Goal: Information Seeking & Learning: Compare options

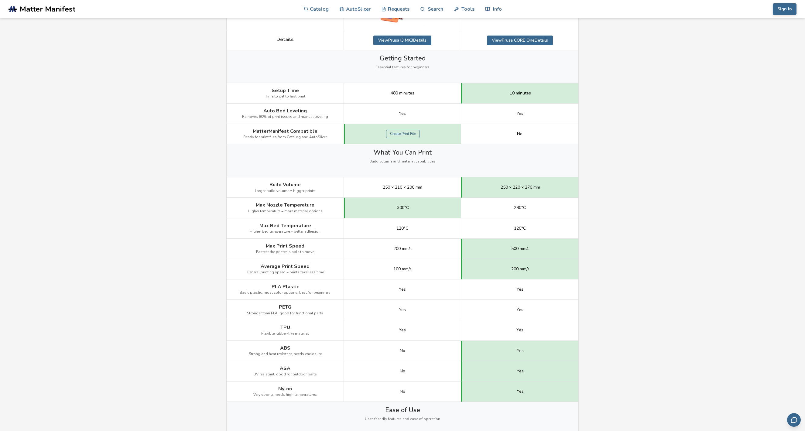
scroll to position [182, 0]
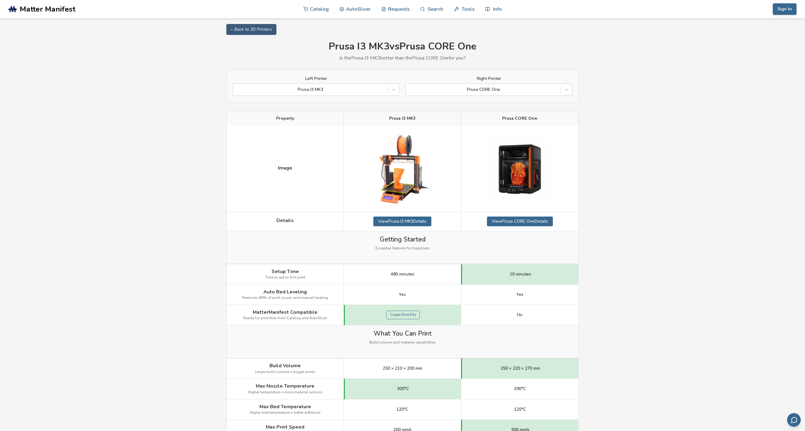
scroll to position [0, 0]
click at [393, 88] on icon at bounding box center [394, 90] width 6 height 6
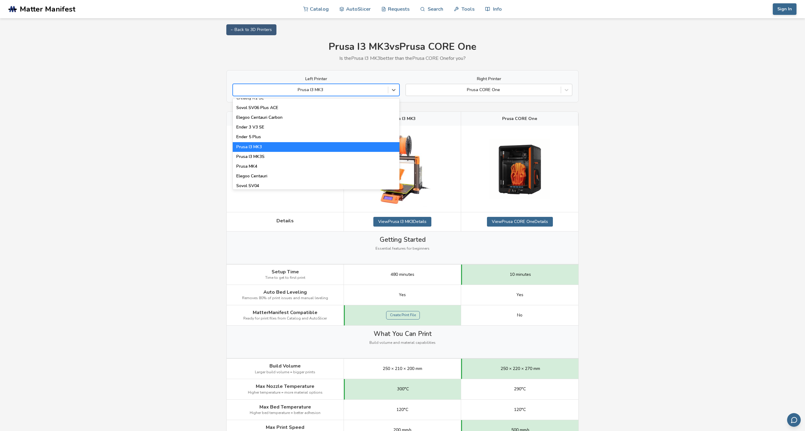
scroll to position [182, 0]
click at [277, 156] on div "Prusa I3 MK3S" at bounding box center [316, 157] width 167 height 10
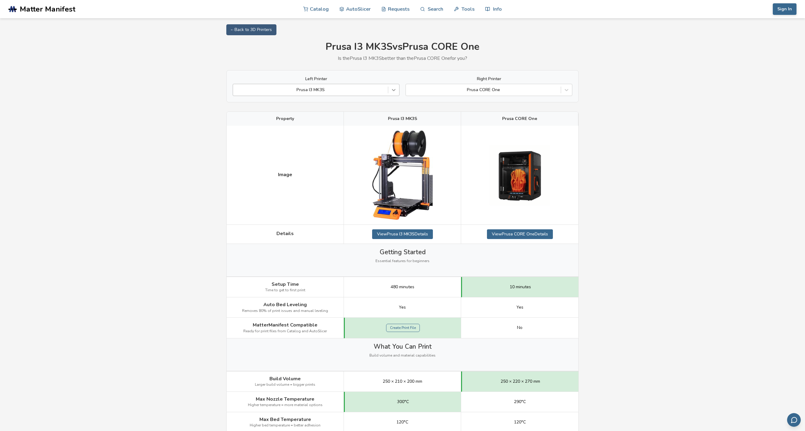
click at [392, 90] on icon at bounding box center [394, 90] width 4 height 2
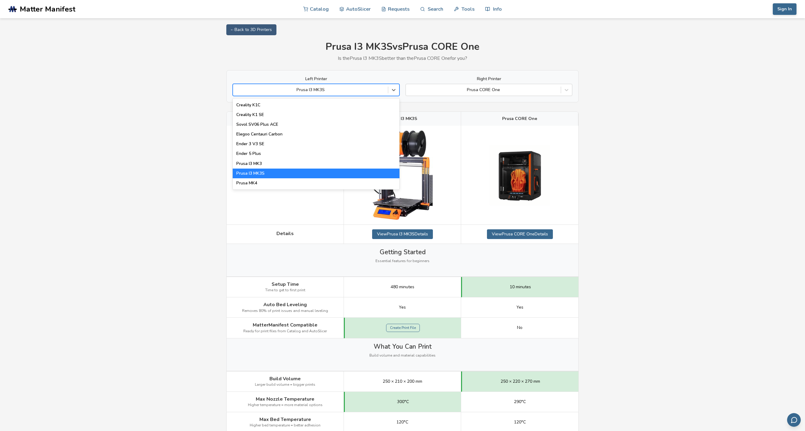
scroll to position [182, 0]
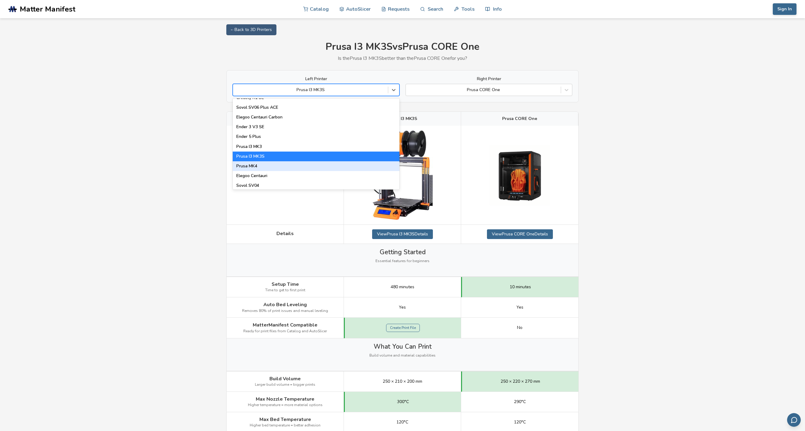
click at [269, 166] on div "Prusa MK4" at bounding box center [316, 166] width 167 height 10
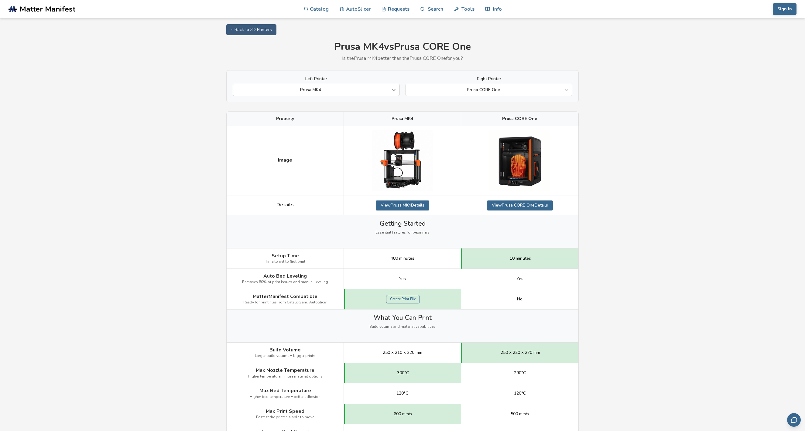
click at [395, 90] on icon at bounding box center [394, 90] width 6 height 6
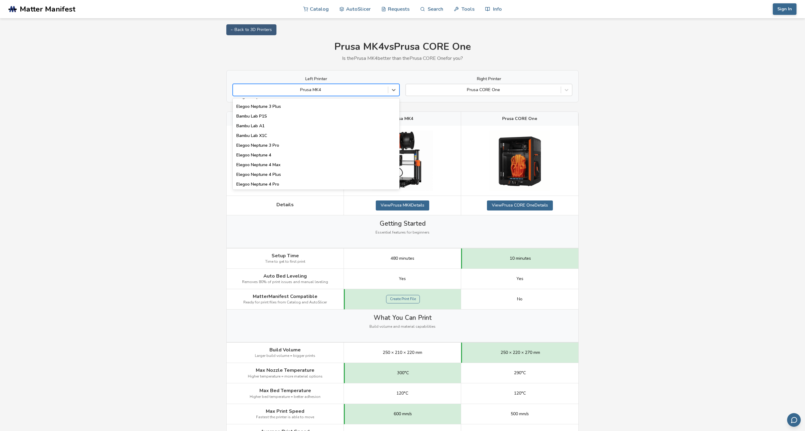
scroll to position [437, 0]
click at [248, 134] on div "Bambu Lab X1C" at bounding box center [316, 135] width 167 height 10
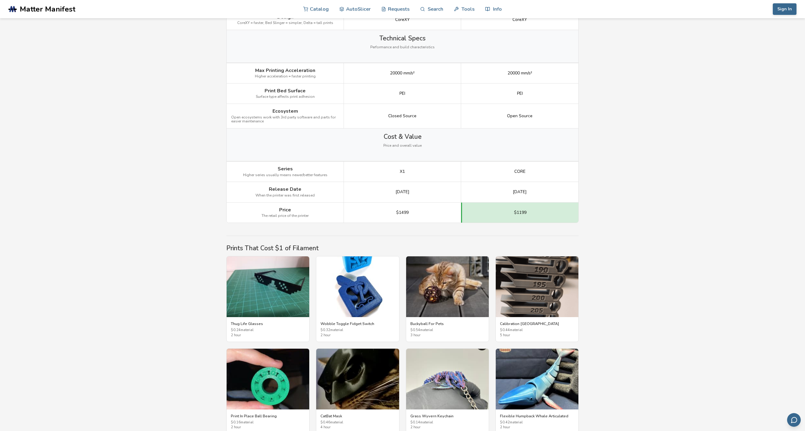
scroll to position [776, 0]
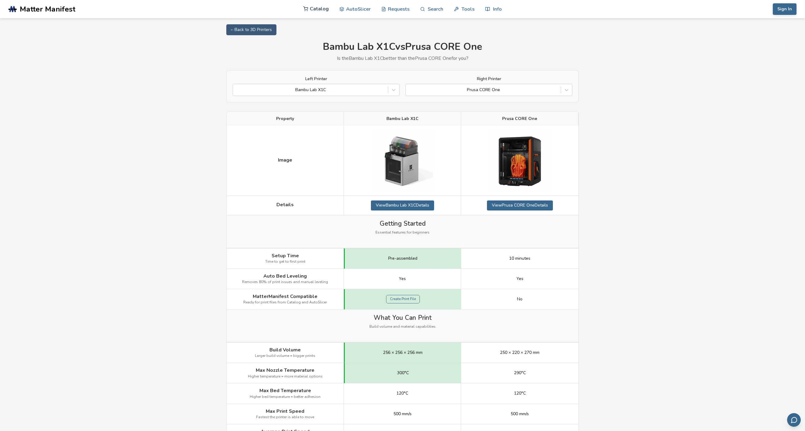
click at [318, 11] on link "Catalog" at bounding box center [316, 9] width 26 height 18
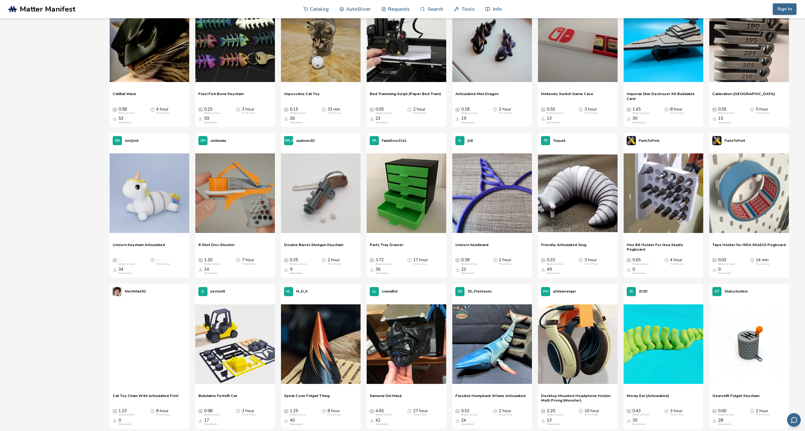
scroll to position [875, 0]
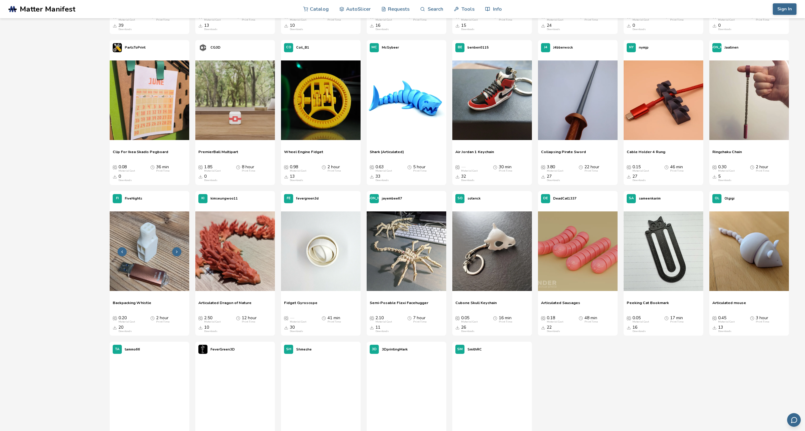
scroll to position [2327, 0]
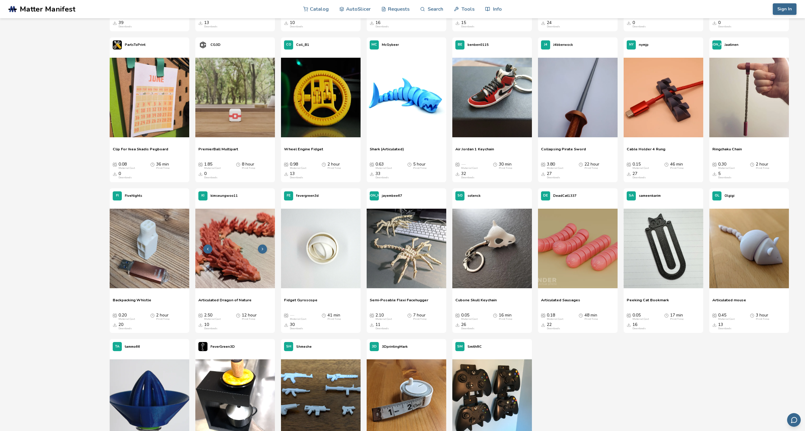
click at [227, 260] on img at bounding box center [235, 249] width 80 height 80
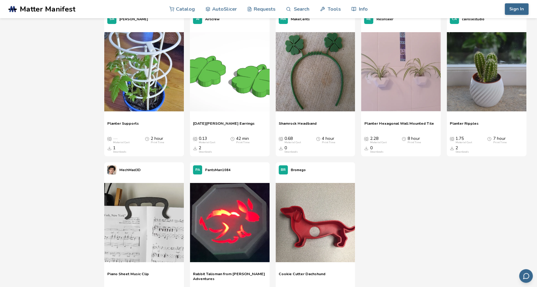
scroll to position [16112, 0]
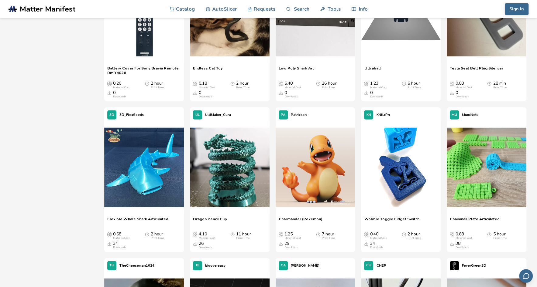
scroll to position [0, 0]
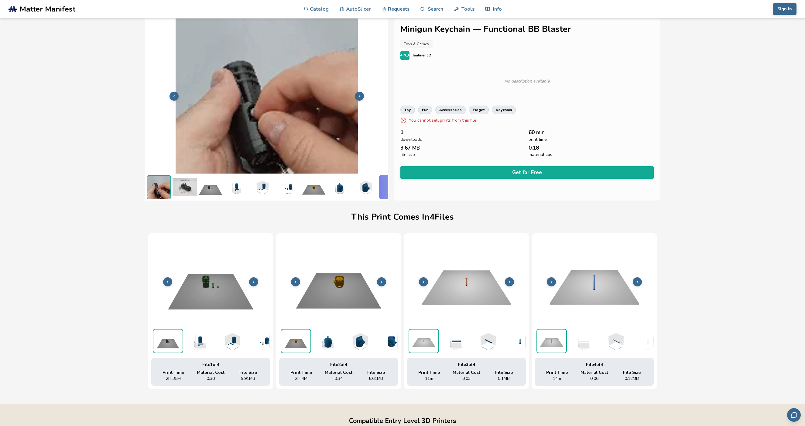
scroll to position [0, 2]
